Goal: Find specific page/section: Find specific page/section

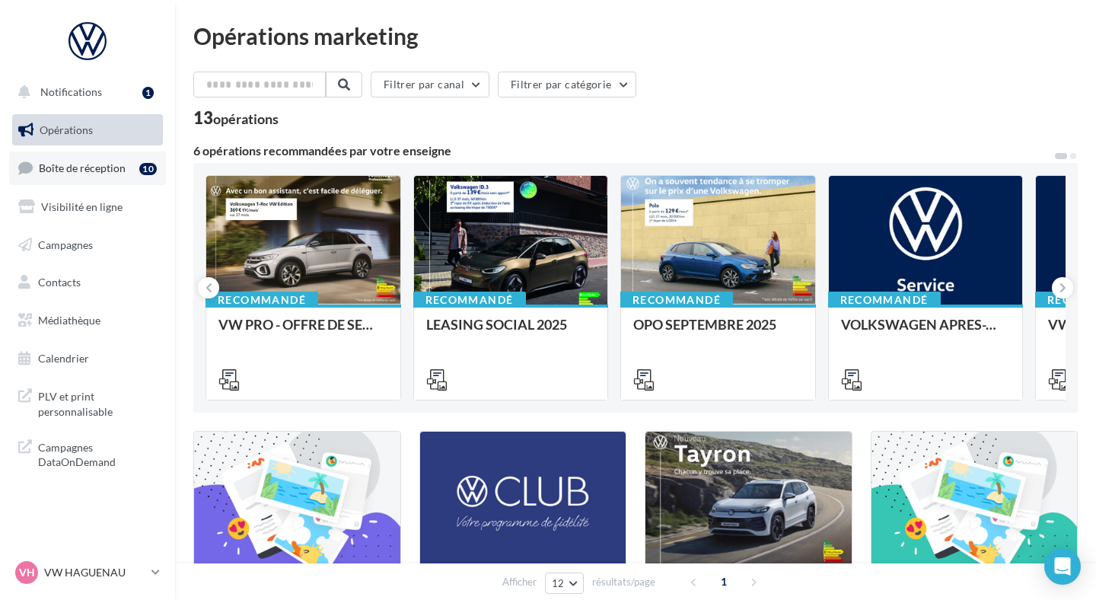
click at [81, 161] on span "Boîte de réception" at bounding box center [82, 167] width 87 height 13
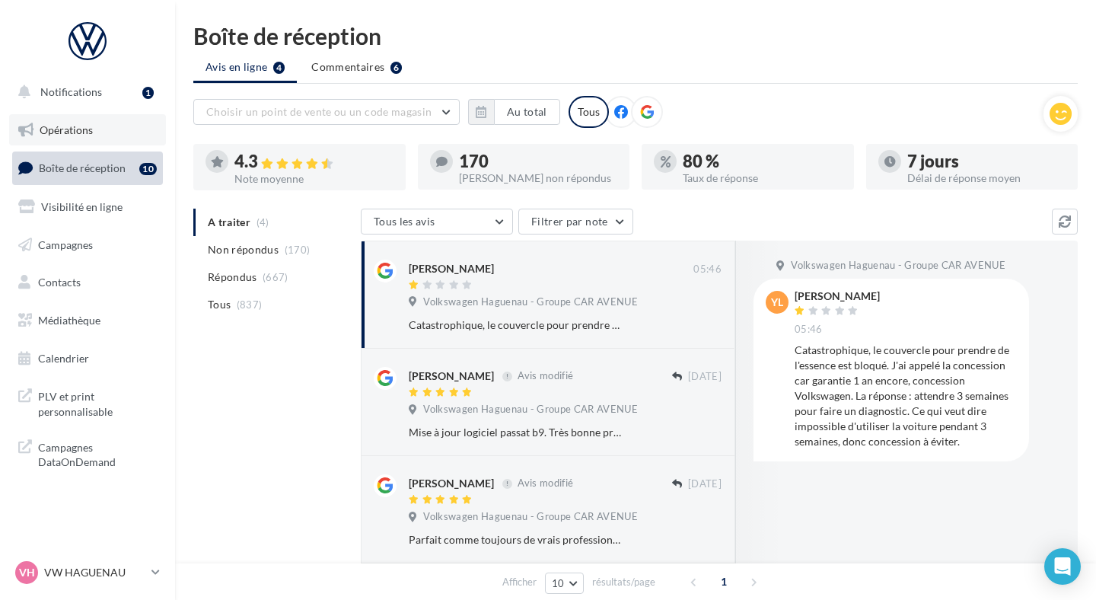
click at [98, 121] on link "Opérations" at bounding box center [87, 130] width 157 height 32
